Goal: Check status

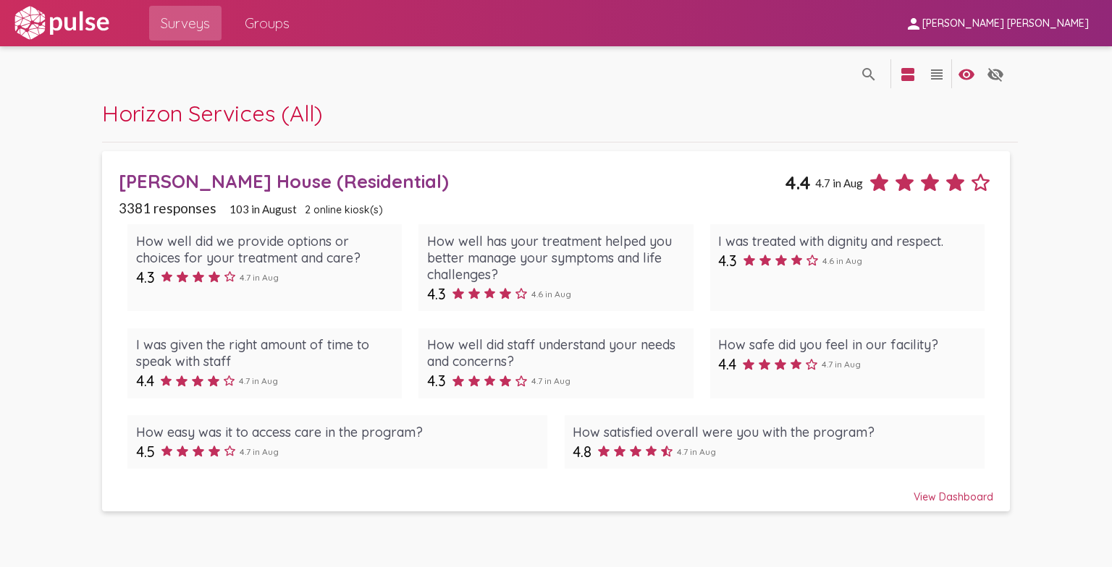
click at [750, 504] on link "[PERSON_NAME] House (Residential) 4.4 4.7 in [DATE] responses 103 in [DATE] onl…" at bounding box center [555, 331] width 907 height 361
